Goal: Check status: Check status

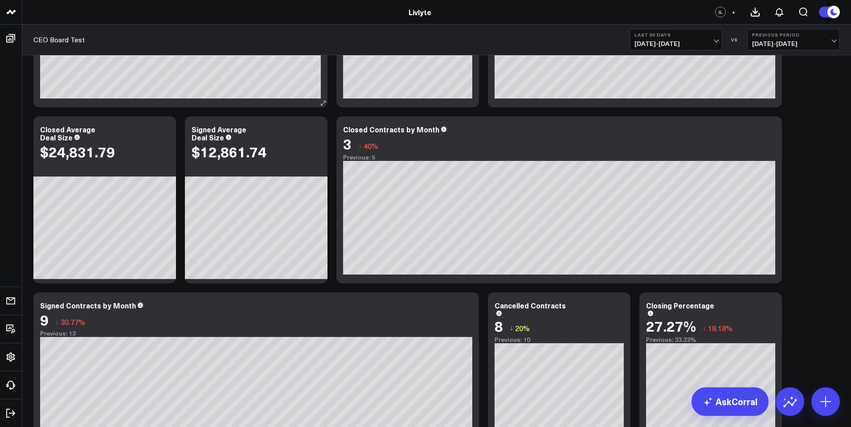
scroll to position [338, 0]
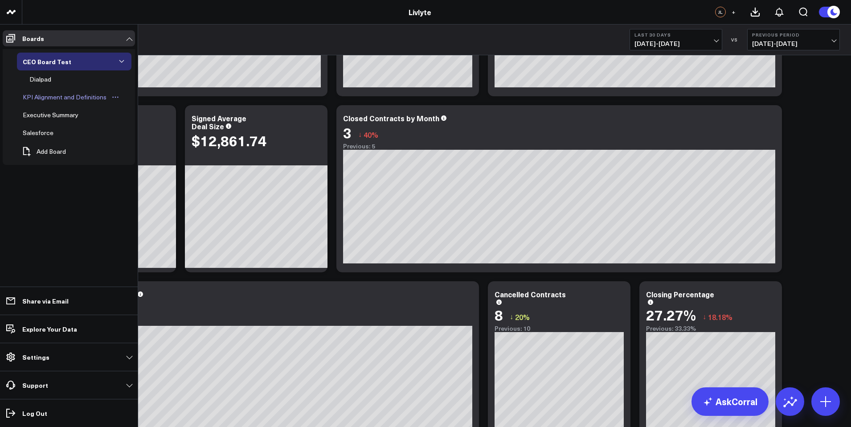
click at [49, 98] on div "KPI Alignment and Definitions" at bounding box center [64, 97] width 88 height 11
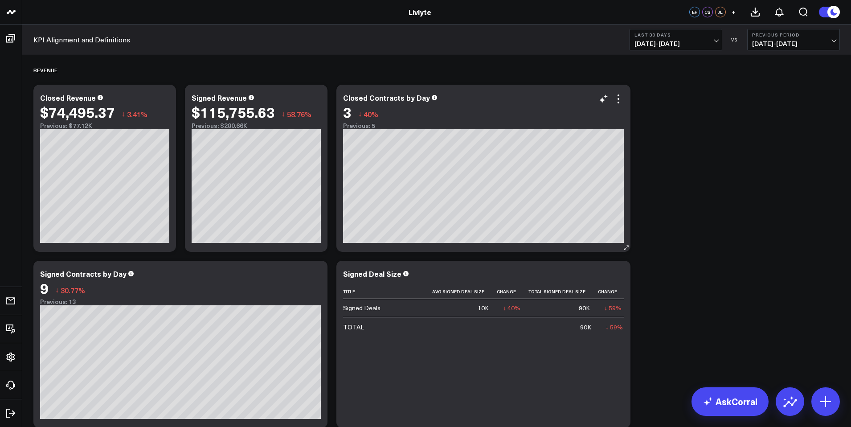
scroll to position [176, 0]
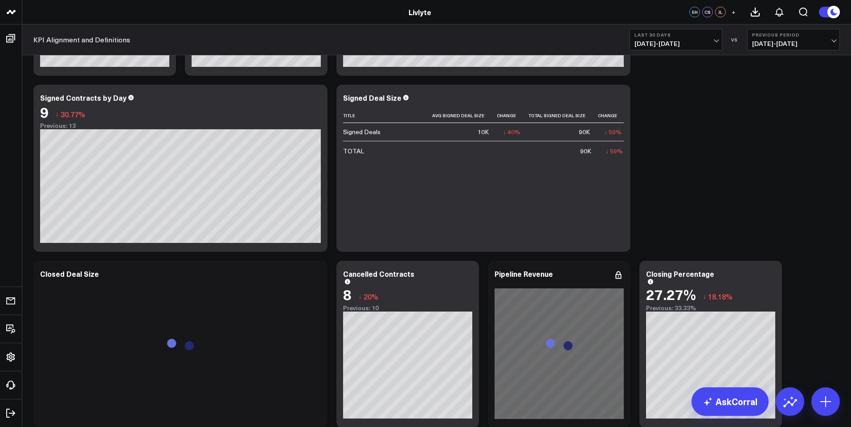
click at [676, 27] on div "KPI Alignment and Definitions Last 30 Days [DATE] - [DATE] VS Previous Period […" at bounding box center [436, 40] width 829 height 31
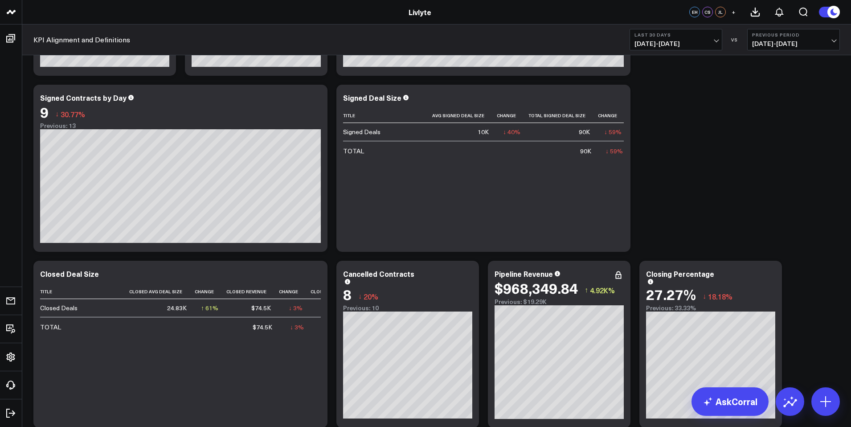
click at [680, 37] on button "Last 30 Days [DATE] - [DATE]" at bounding box center [676, 39] width 93 height 21
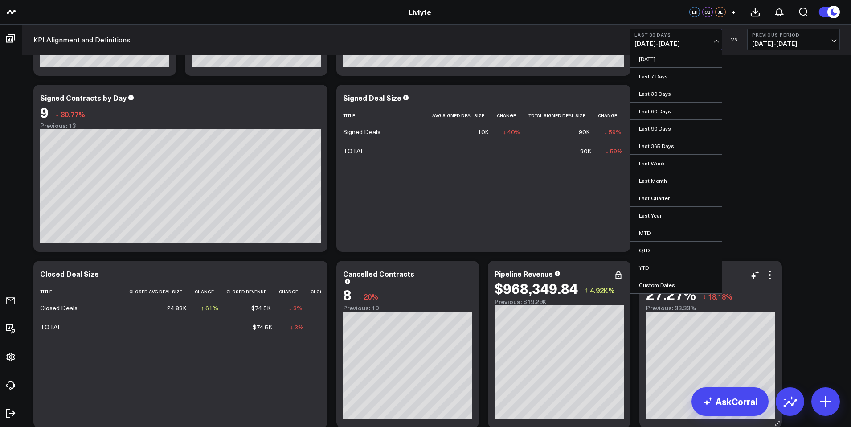
click at [656, 280] on link "Custom Dates" at bounding box center [676, 284] width 92 height 17
select select "9"
select select "2025"
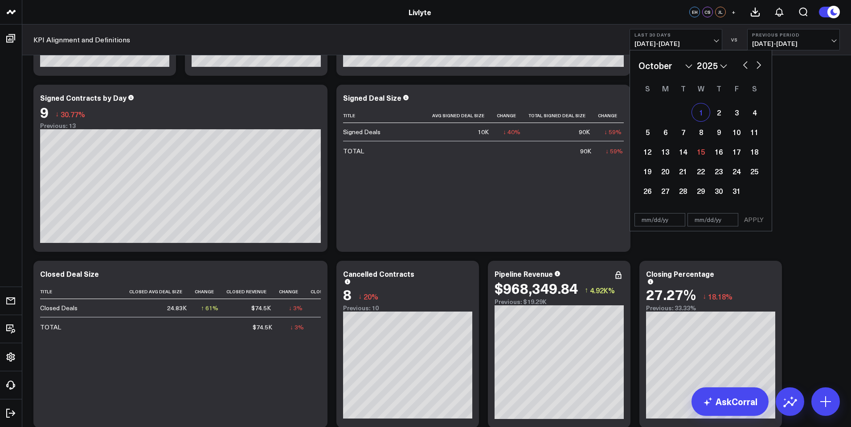
click at [707, 110] on div "1" at bounding box center [701, 112] width 18 height 18
type input "[DATE]"
select select "9"
select select "2025"
click at [701, 131] on div "8" at bounding box center [701, 132] width 18 height 18
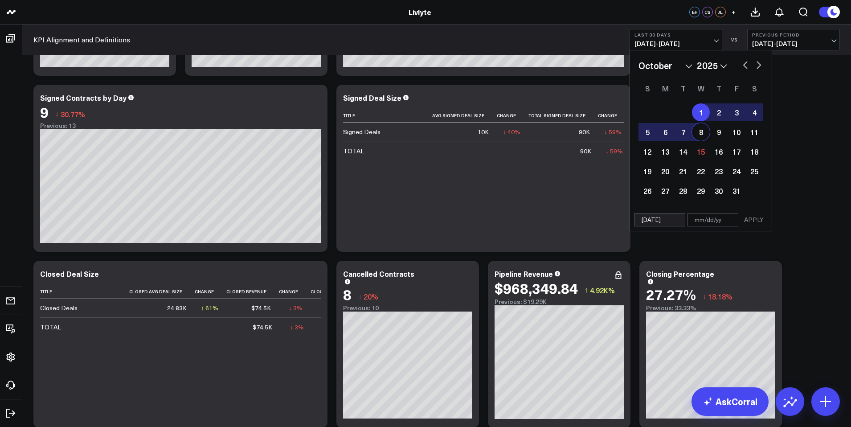
type input "[DATE]"
select select "9"
select select "2025"
click at [701, 149] on div "15" at bounding box center [701, 152] width 18 height 18
type input "[DATE]"
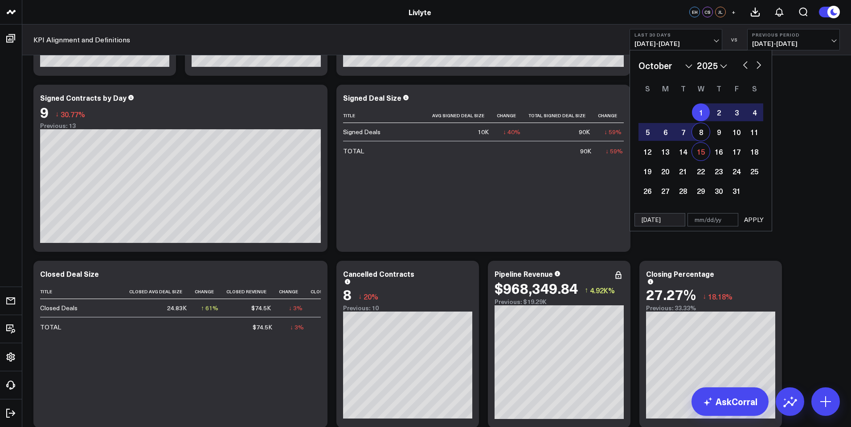
select select "9"
select select "2025"
click at [664, 154] on div "13" at bounding box center [665, 152] width 18 height 18
type input "[DATE]"
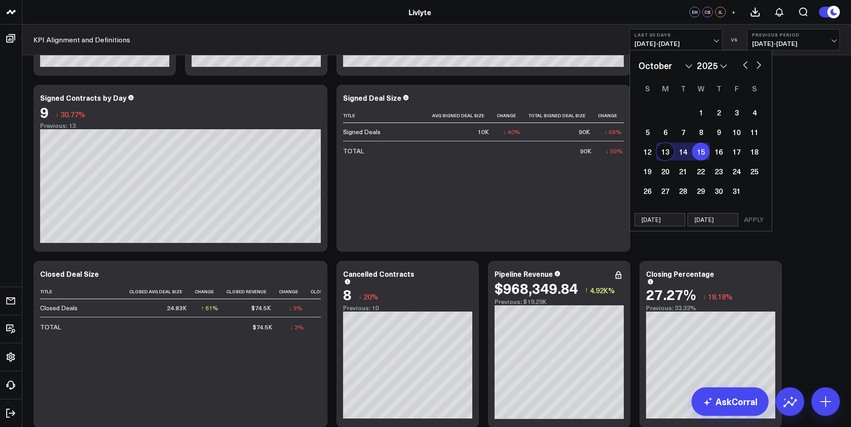
select select "9"
select select "2025"
click at [746, 217] on button "APPLY" at bounding box center [754, 219] width 27 height 13
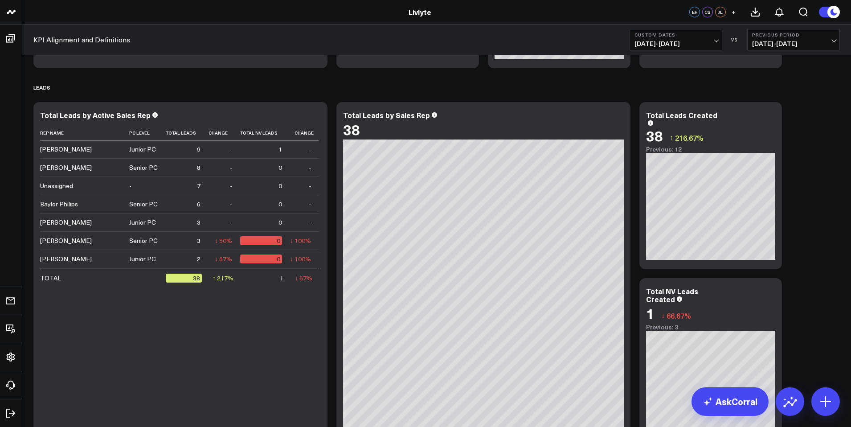
scroll to position [589, 0]
